Goal: Task Accomplishment & Management: Complete application form

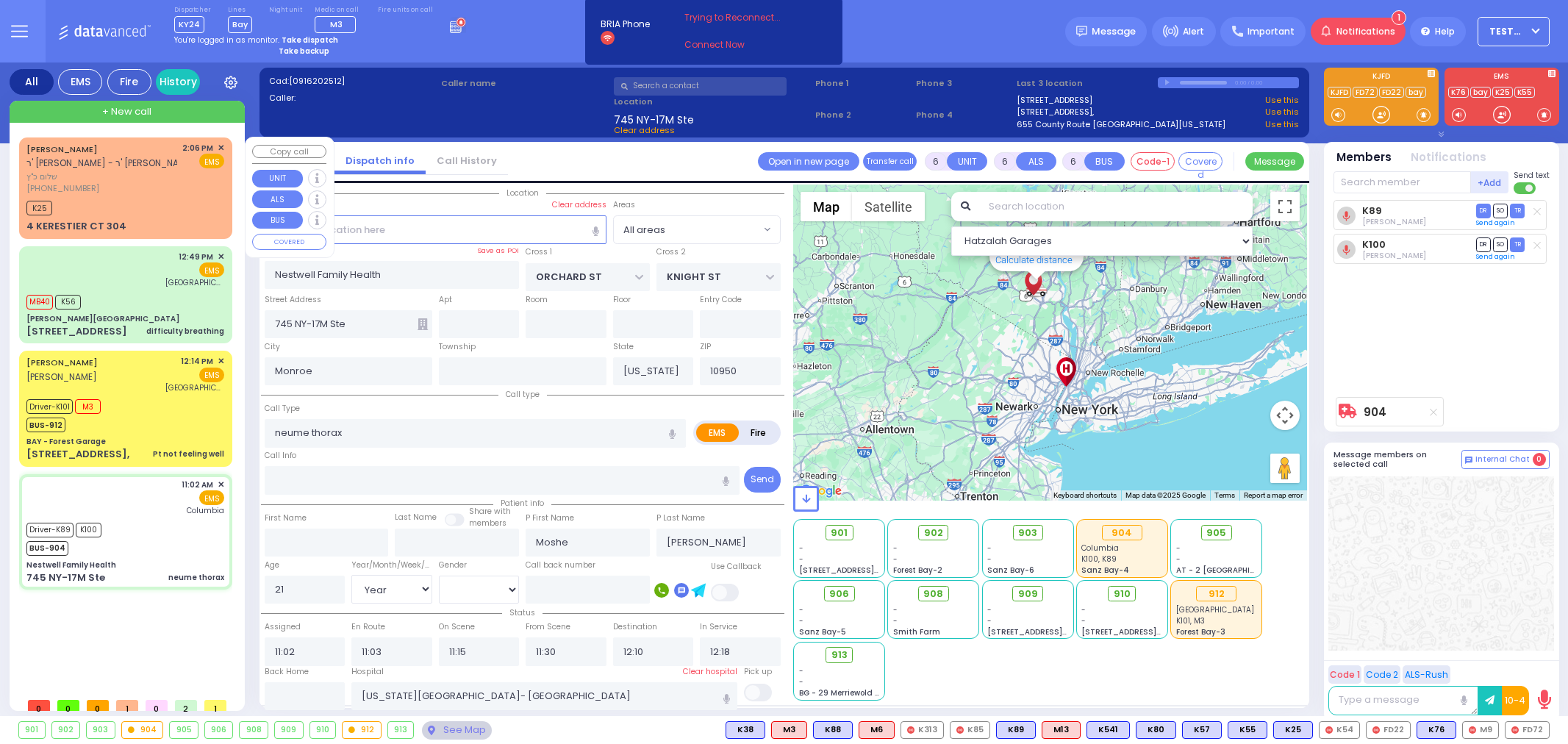
select select "Year"
select select "[DEMOGRAPHIC_DATA]"
click at [114, 198] on div "K25" at bounding box center [126, 206] width 197 height 18
type input "2"
type input "1"
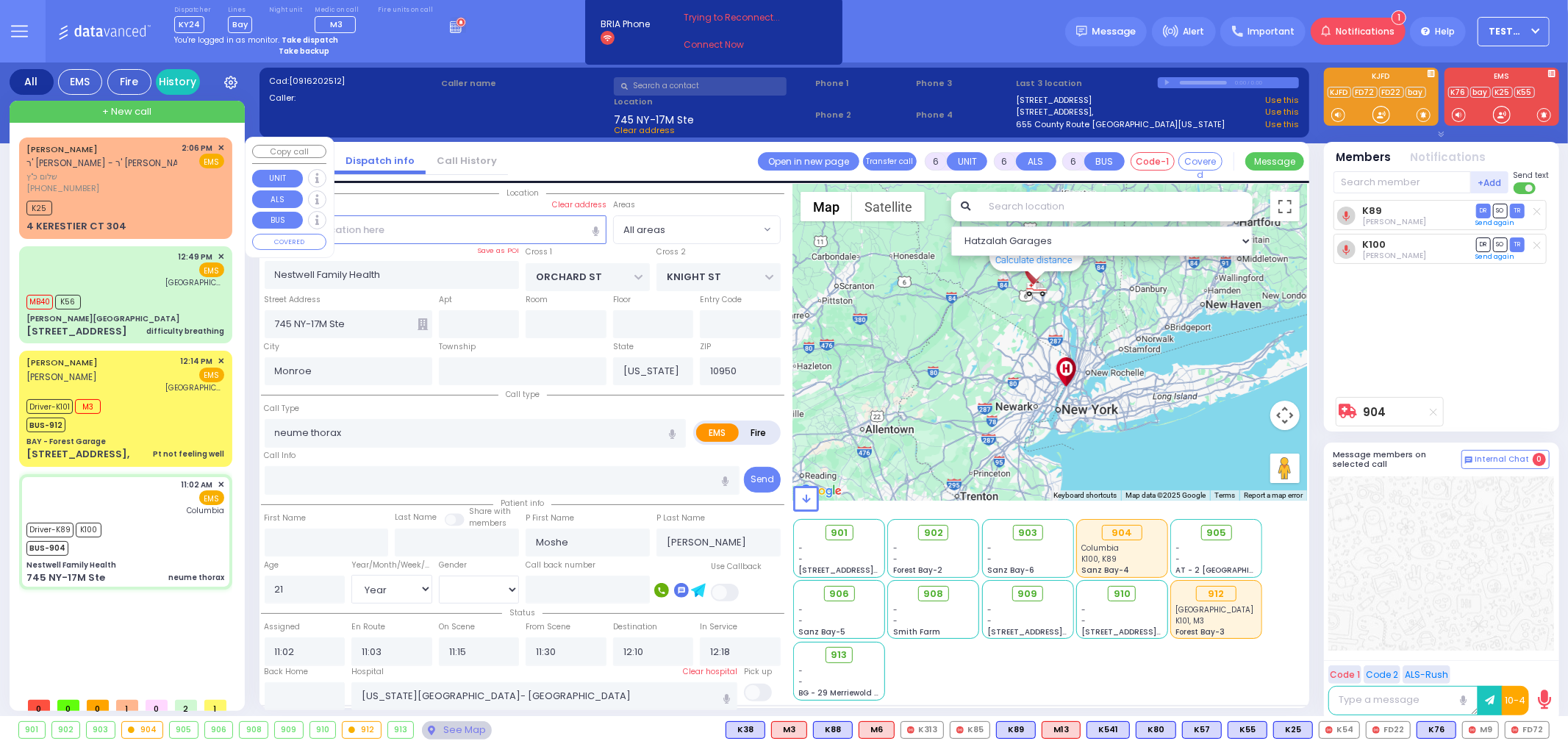
type input "1"
select select
radio input "true"
type input "[PERSON_NAME]"
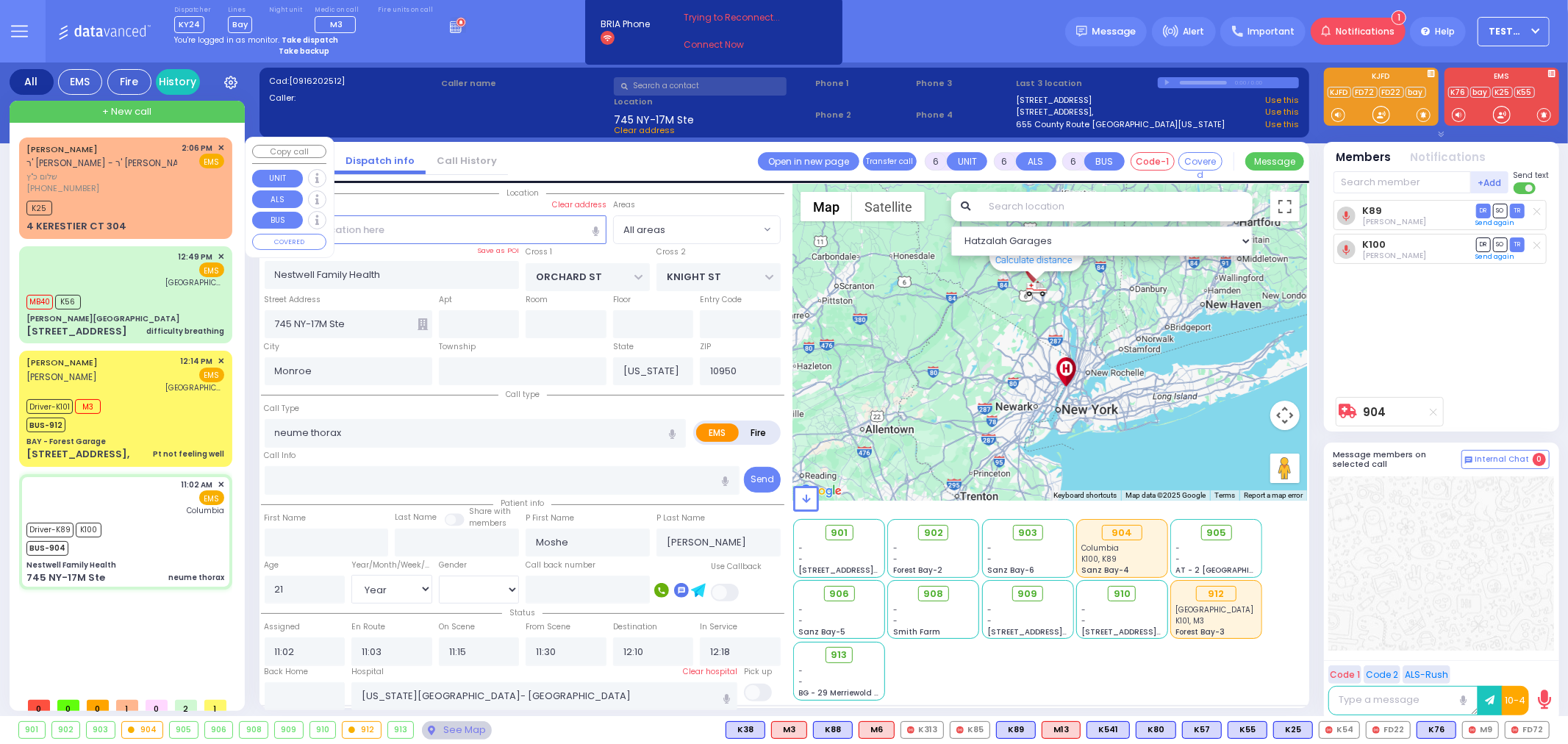
select select
type input "14:06"
type input "14:38"
select select "Hatzalah Garages"
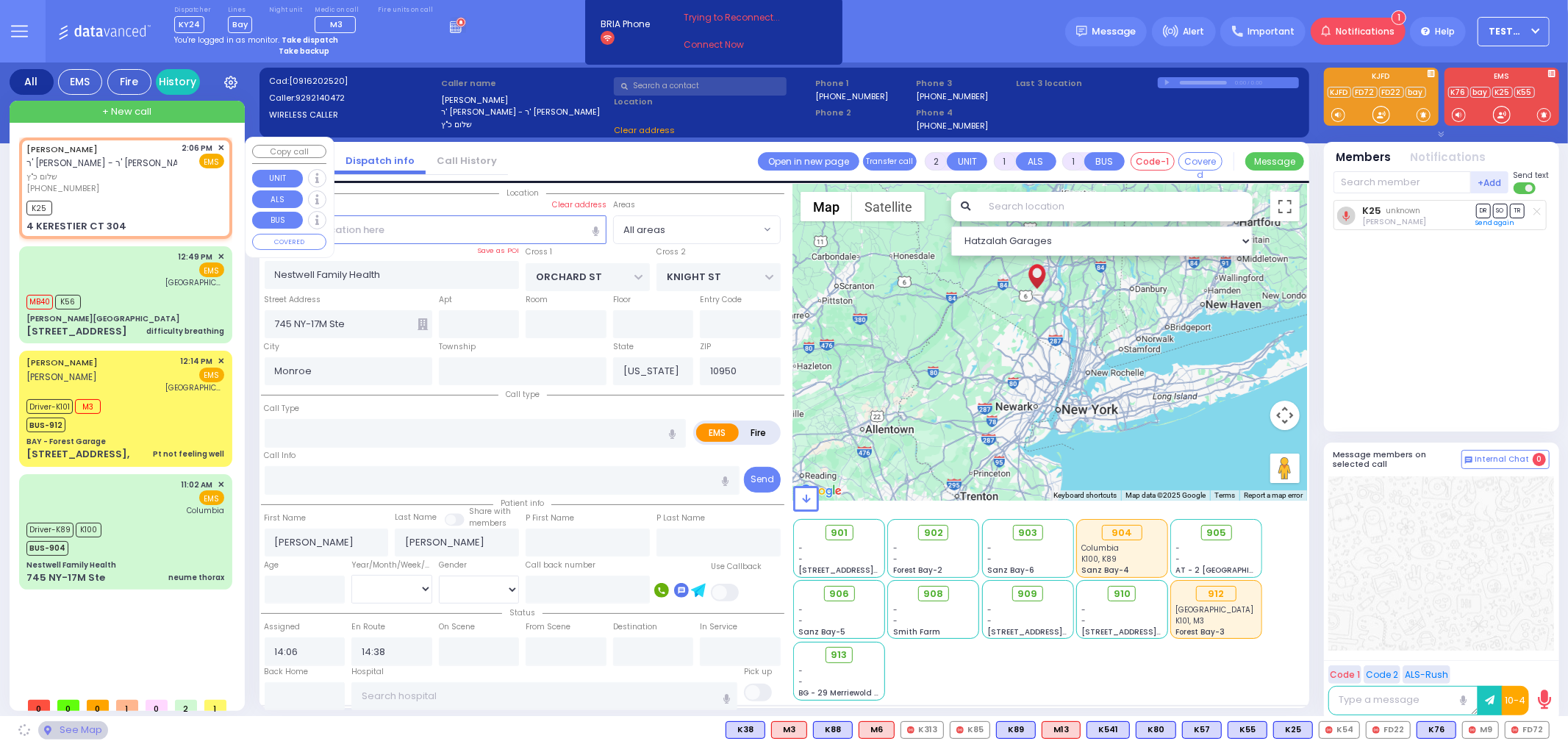
type input "[PERSON_NAME] BLVD"
type input "KAHAN DR"
type input "4 KERESTIER CT"
type input "304"
type input "[PERSON_NAME]"
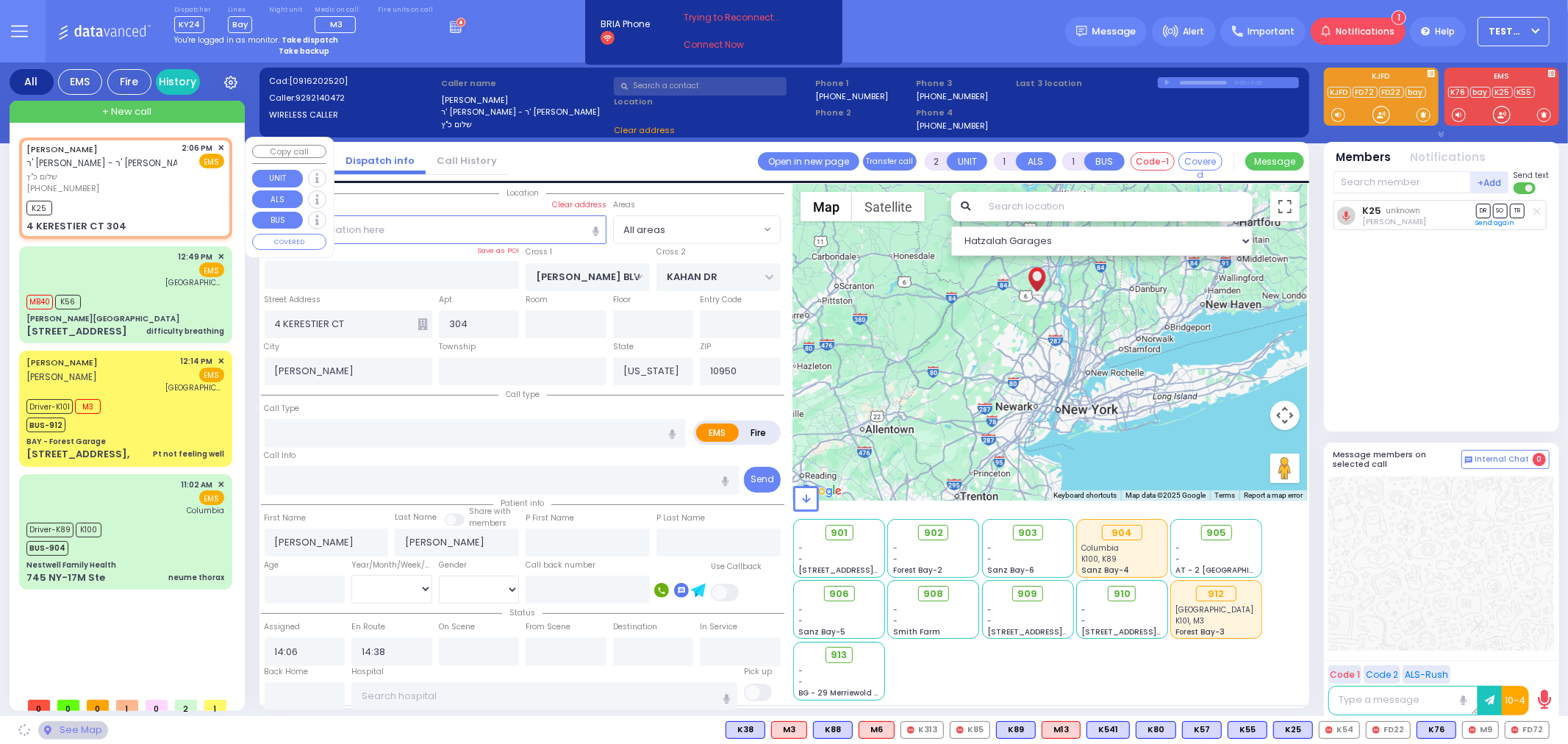
select select "SECTION 4"
